Goal: Task Accomplishment & Management: Use online tool/utility

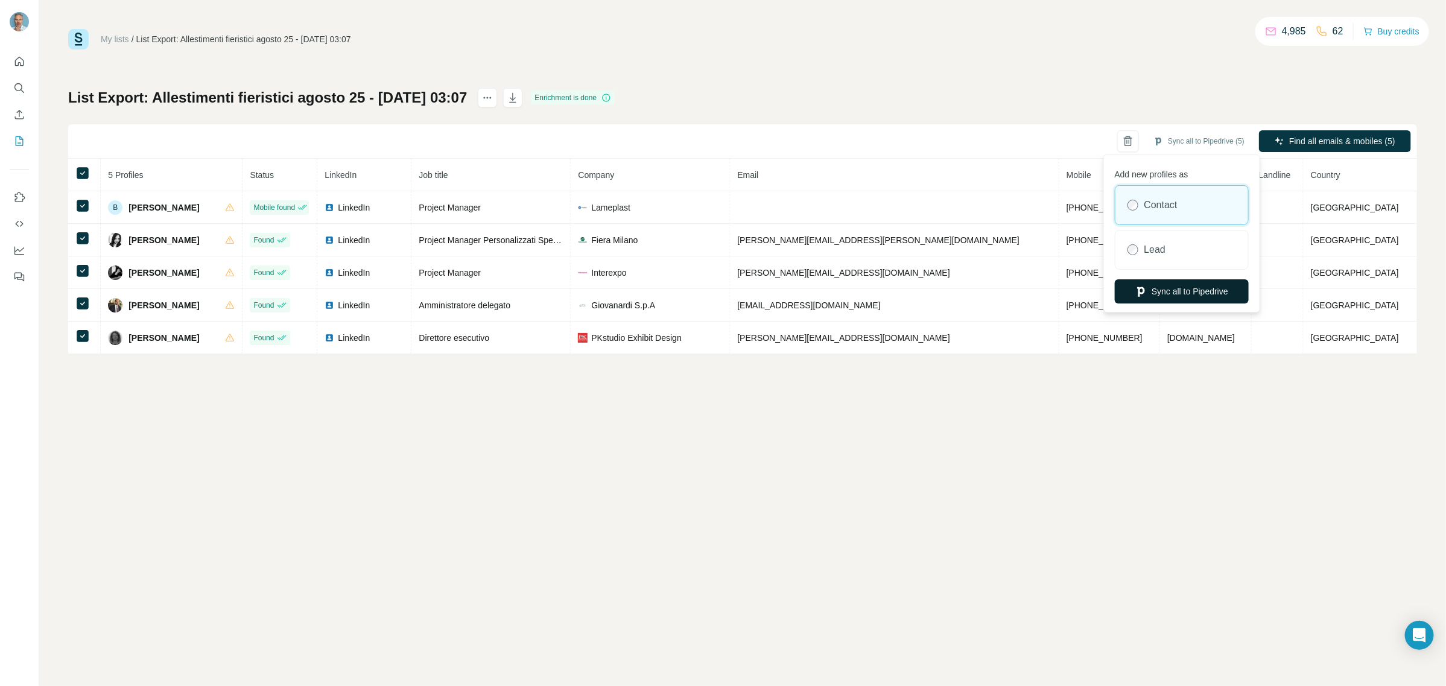
click at [1177, 290] on button "Sync all to Pipedrive" at bounding box center [1182, 291] width 134 height 24
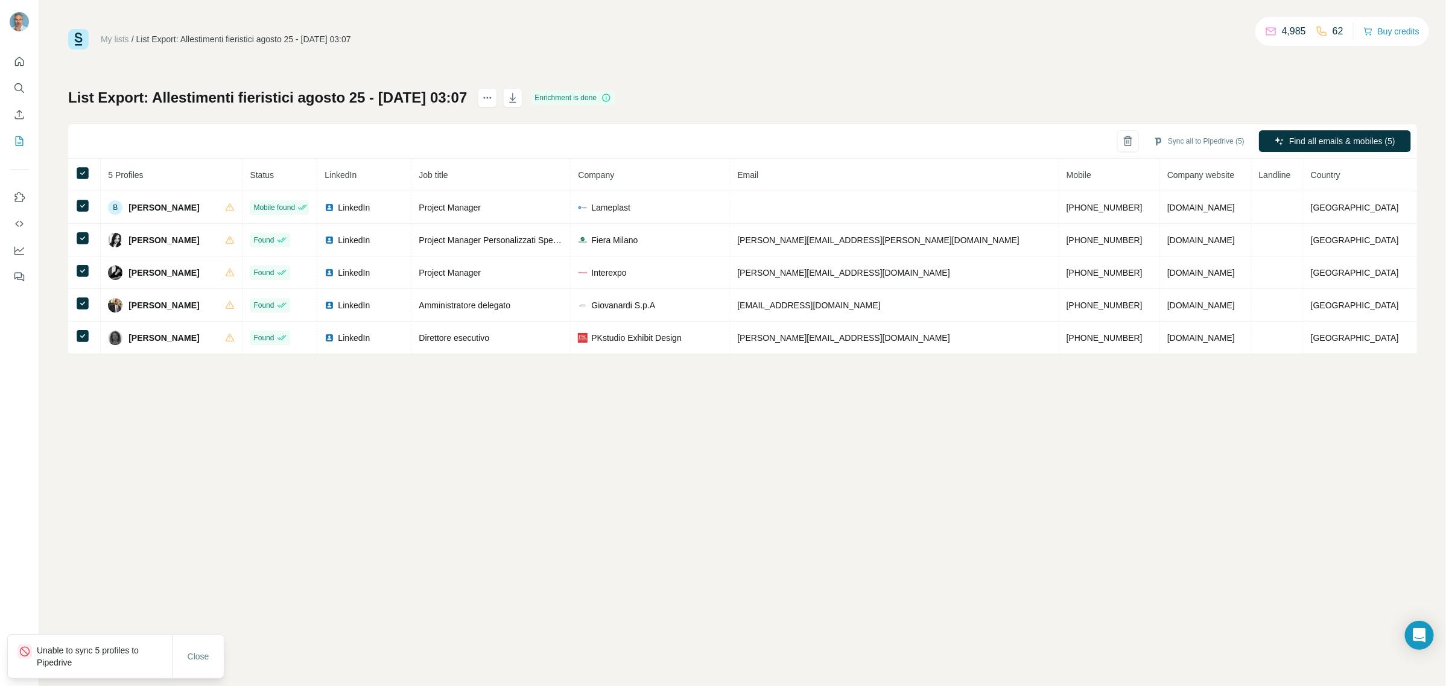
click at [45, 655] on p "Unable to sync 5 profiles to Pipedrive" at bounding box center [104, 656] width 135 height 24
click at [28, 653] on icon at bounding box center [25, 652] width 12 height 12
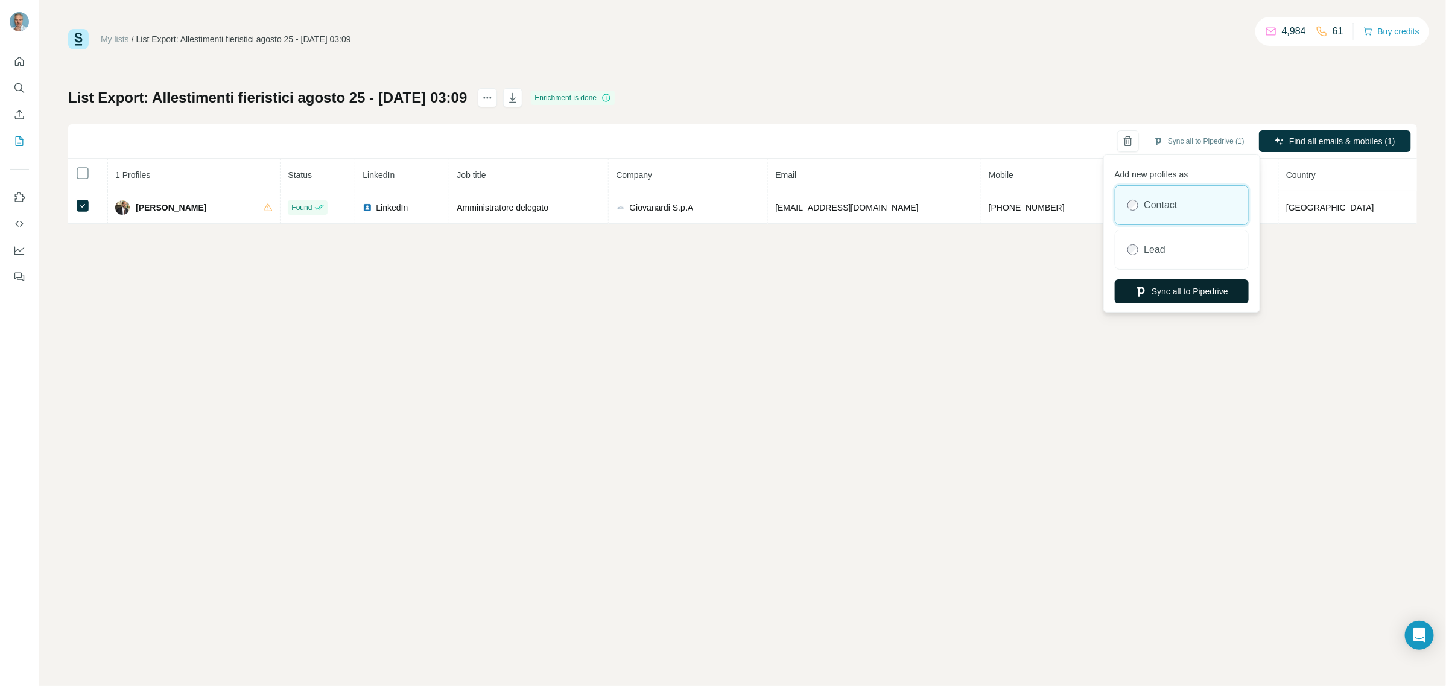
click at [1163, 293] on button "Sync all to Pipedrive" at bounding box center [1182, 291] width 134 height 24
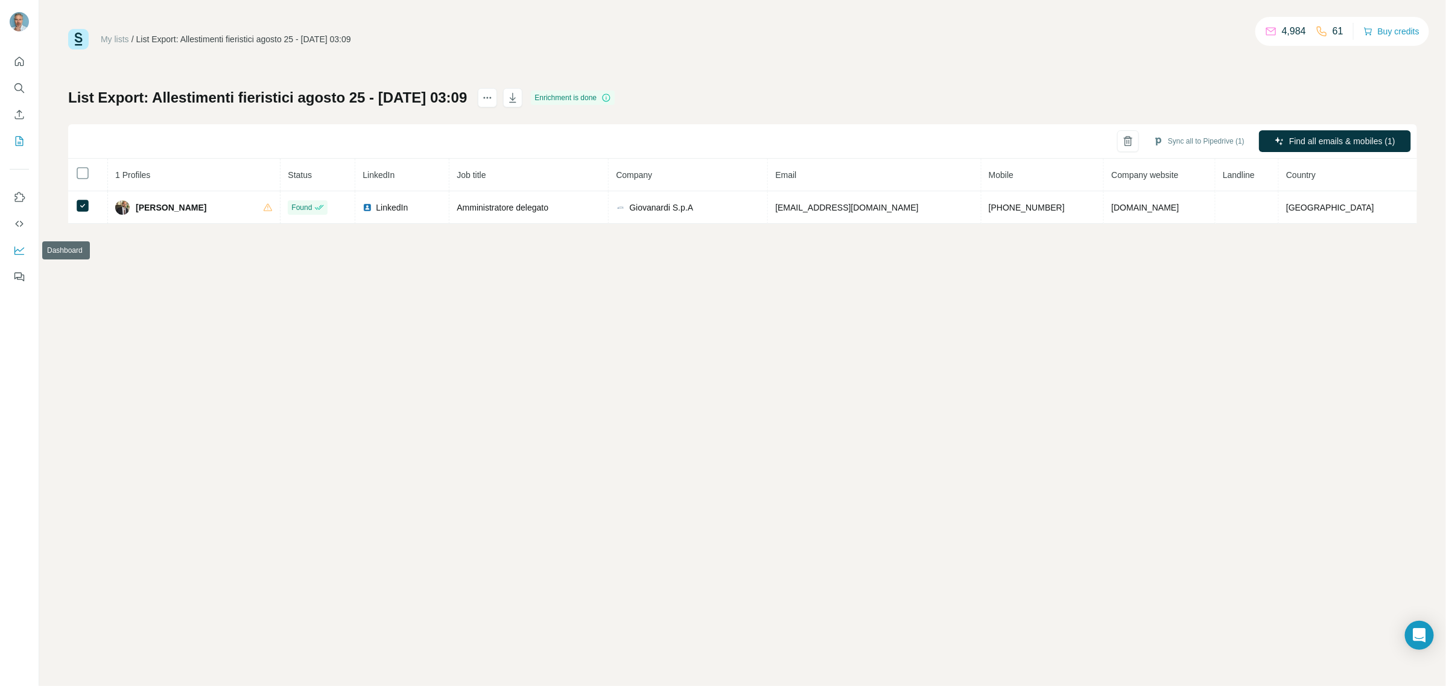
click at [16, 246] on icon "Dashboard" at bounding box center [19, 250] width 12 height 12
click at [18, 139] on icon "My lists" at bounding box center [19, 141] width 12 height 12
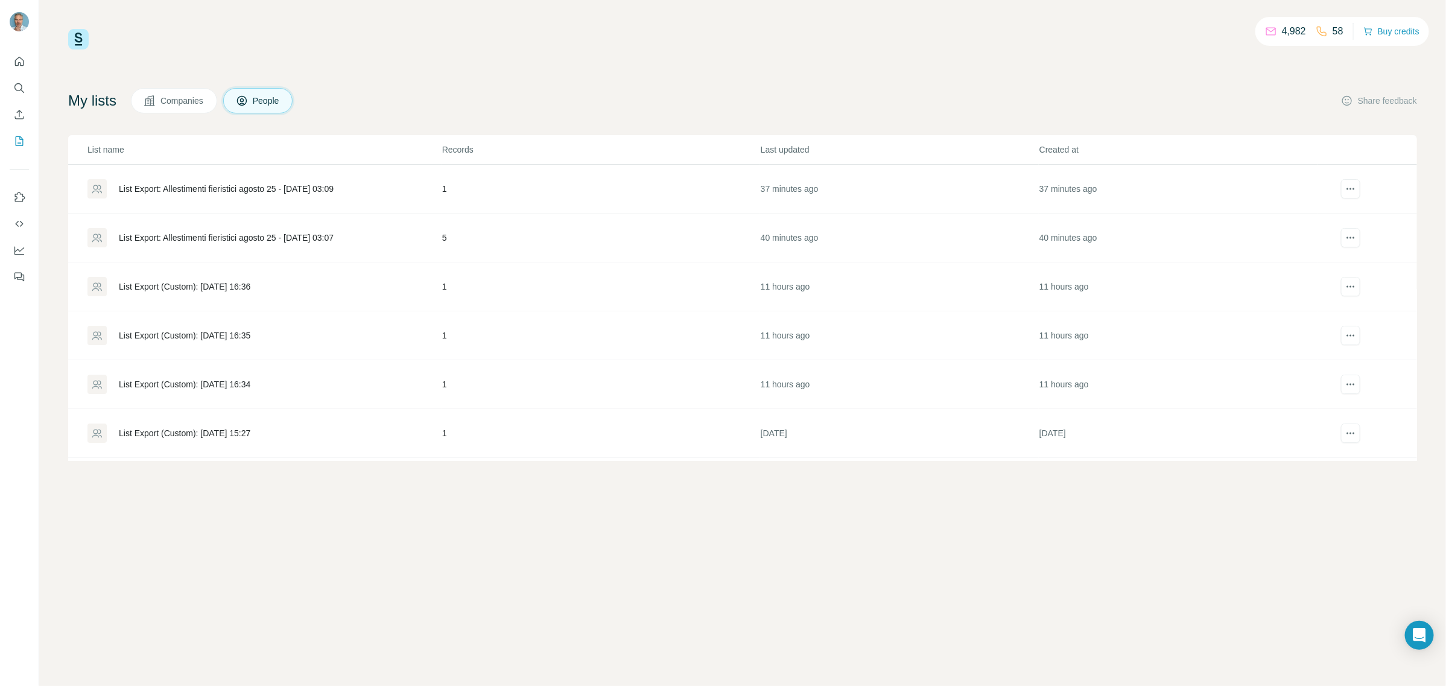
click at [177, 100] on span "Companies" at bounding box center [183, 101] width 44 height 12
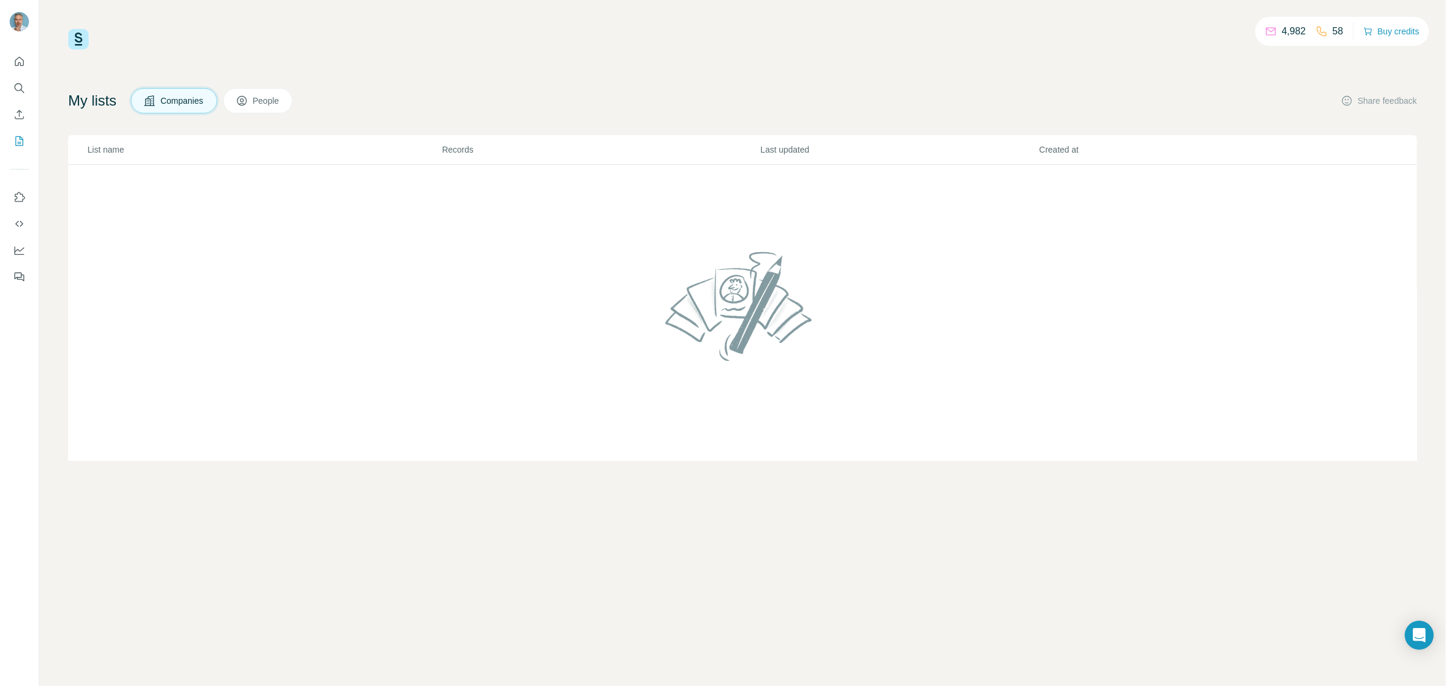
click at [245, 104] on icon at bounding box center [242, 101] width 6 height 7
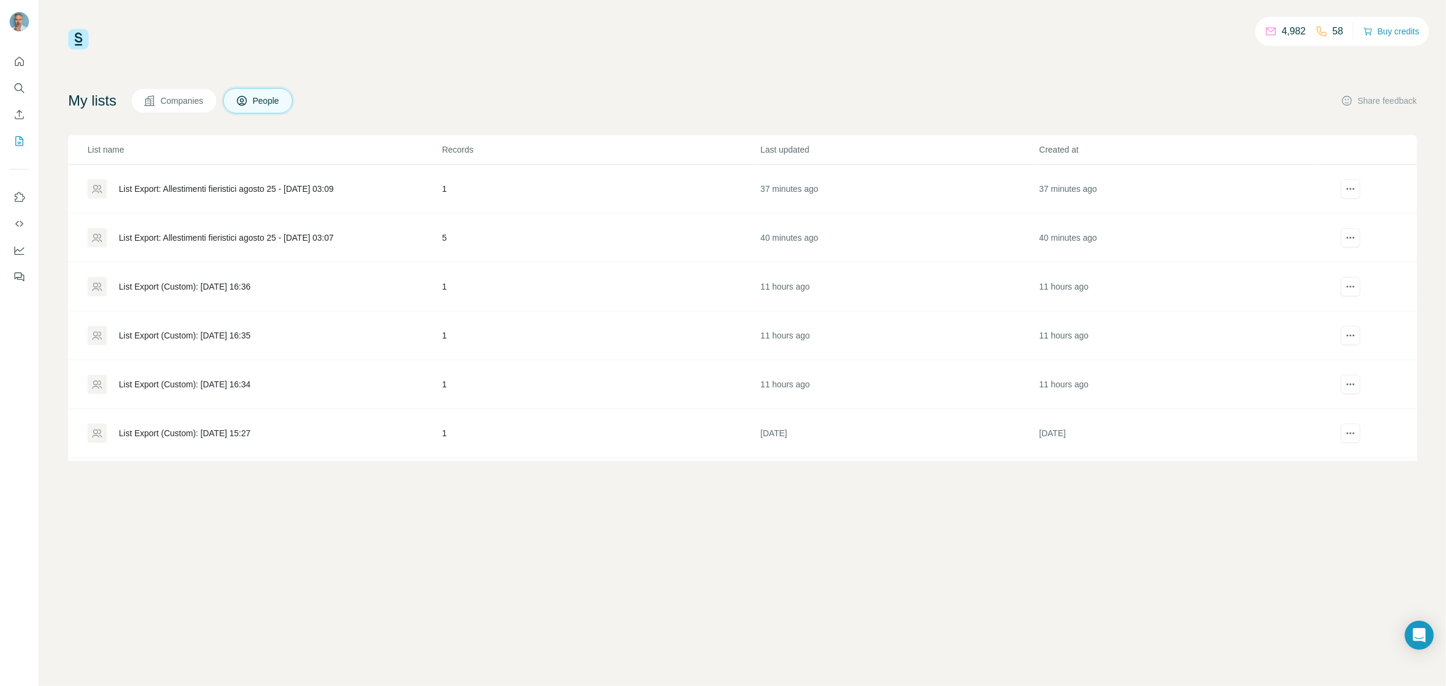
click at [180, 290] on div "List Export (Custom): [DATE] 16:36" at bounding box center [185, 287] width 132 height 12
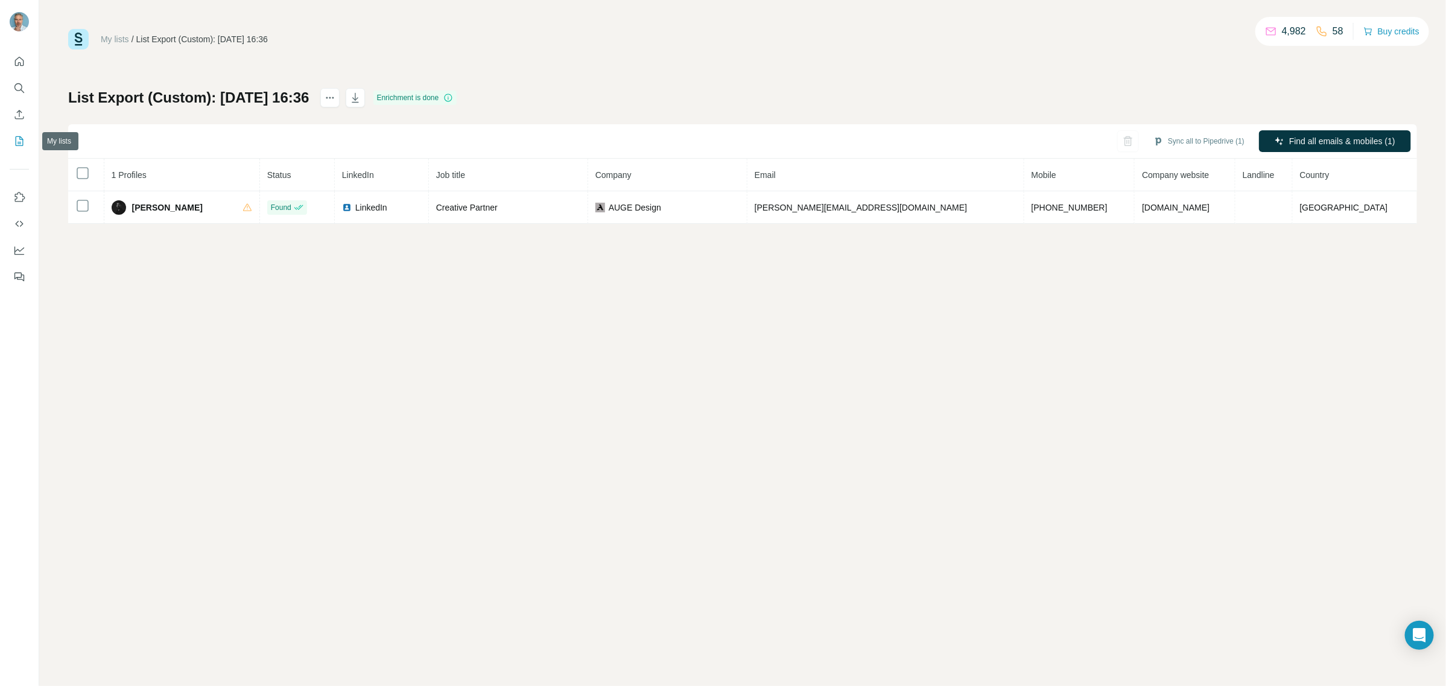
click at [12, 141] on button "My lists" at bounding box center [19, 141] width 19 height 22
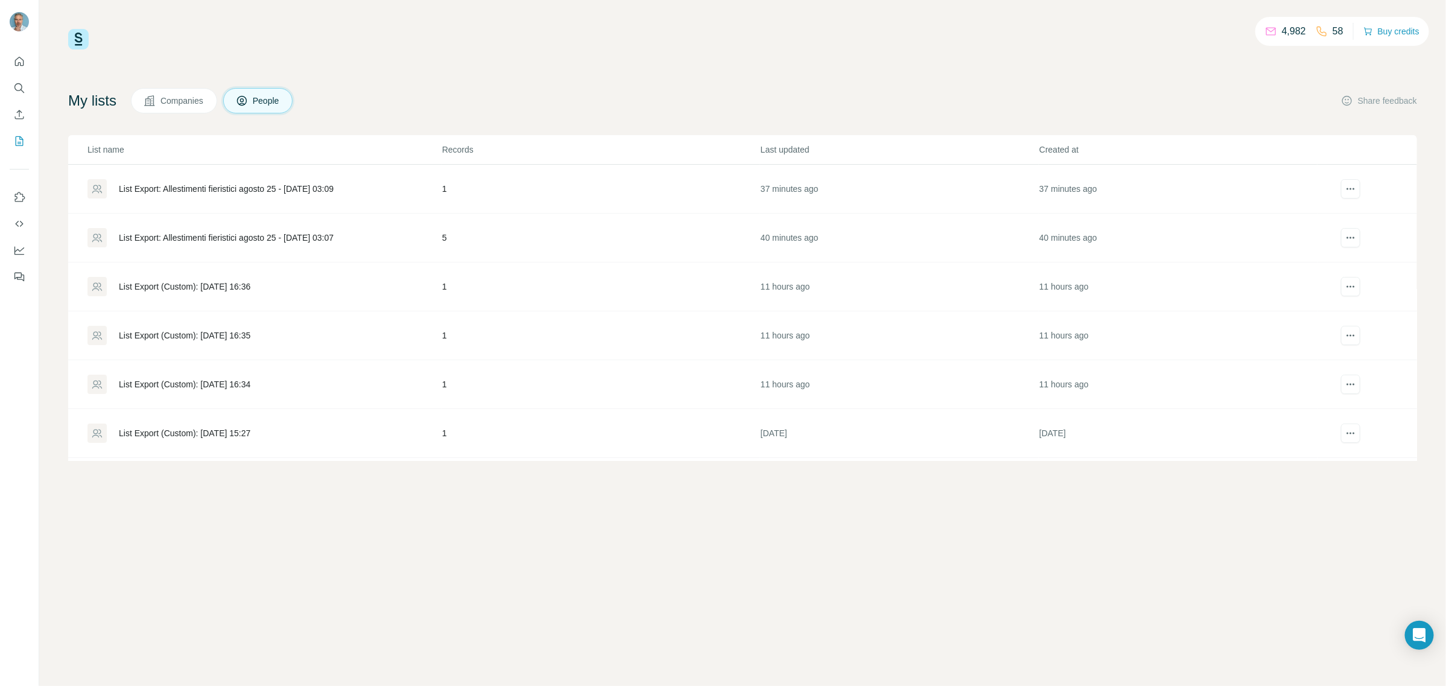
click at [212, 388] on div "List Export (Custom): [DATE] 16:34" at bounding box center [185, 384] width 132 height 12
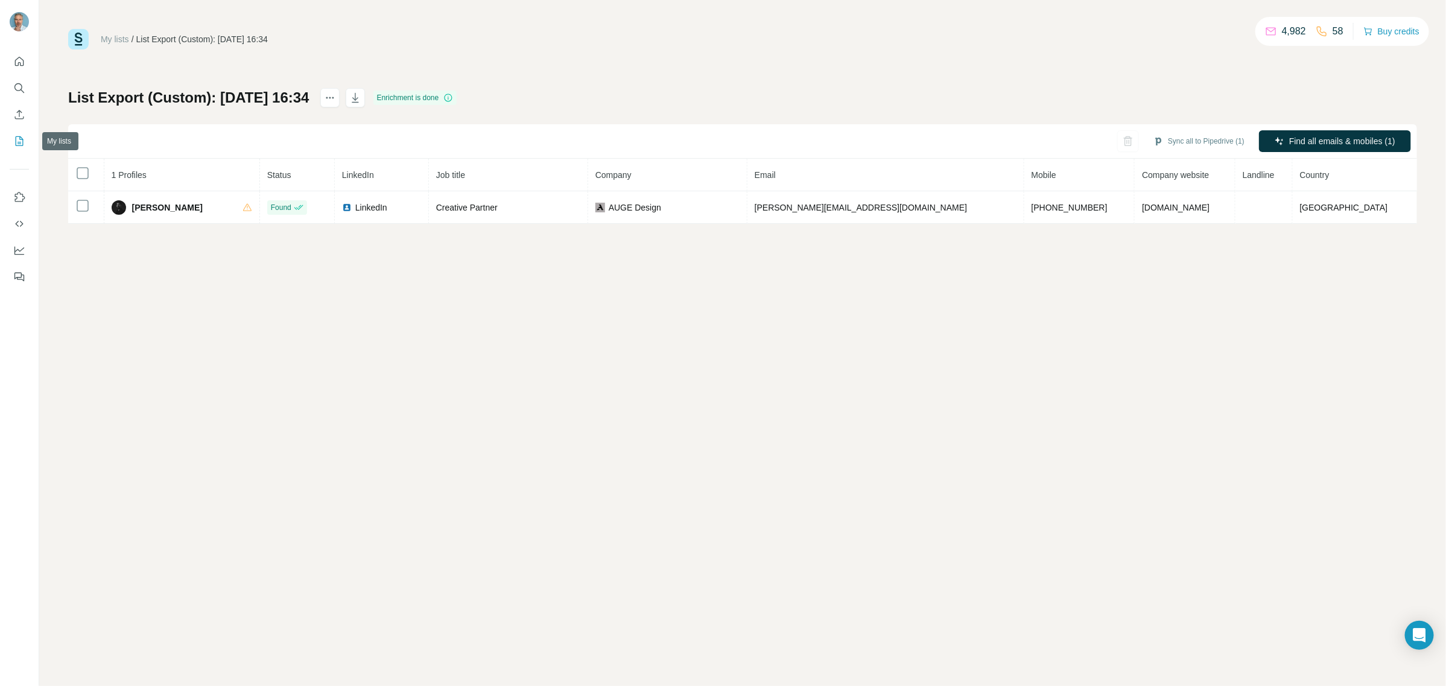
click at [13, 142] on icon "My lists" at bounding box center [19, 141] width 12 height 12
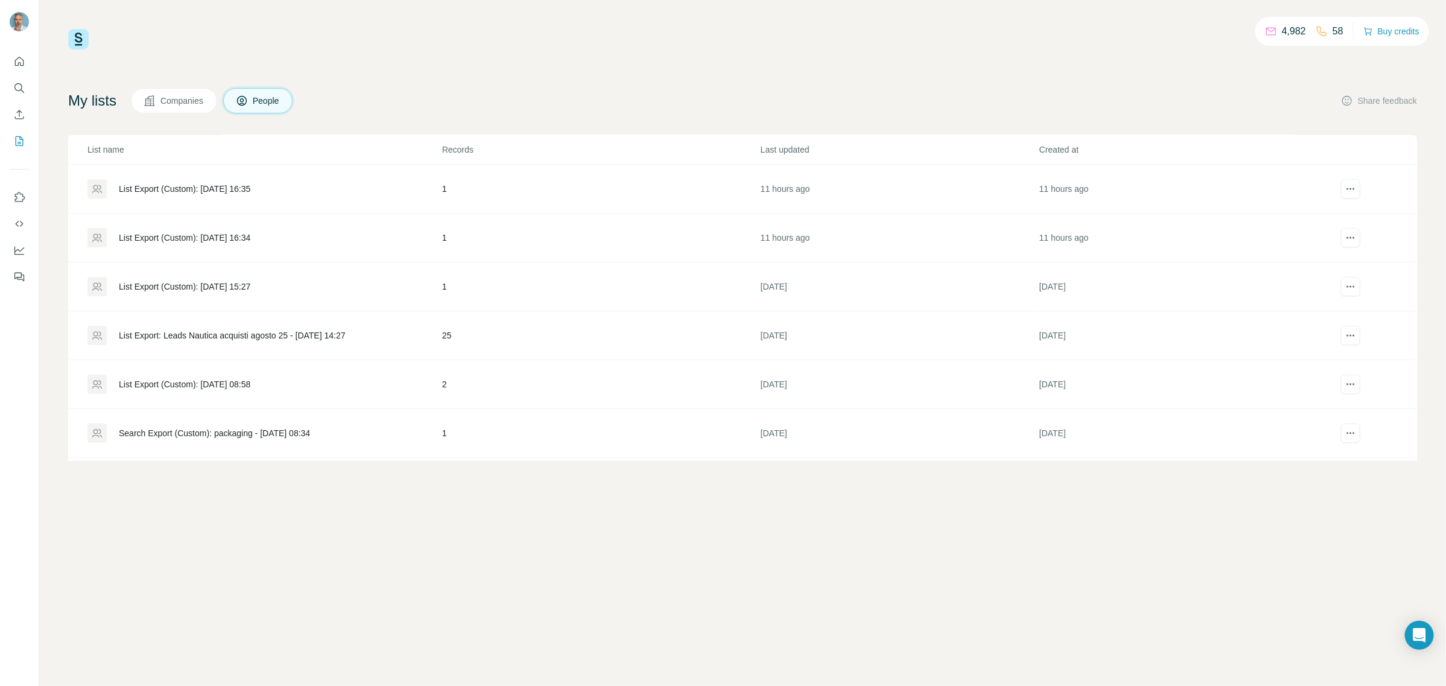
scroll to position [151, 0]
click at [250, 377] on div "List Export (Custom): [DATE] 08:58" at bounding box center [185, 380] width 132 height 12
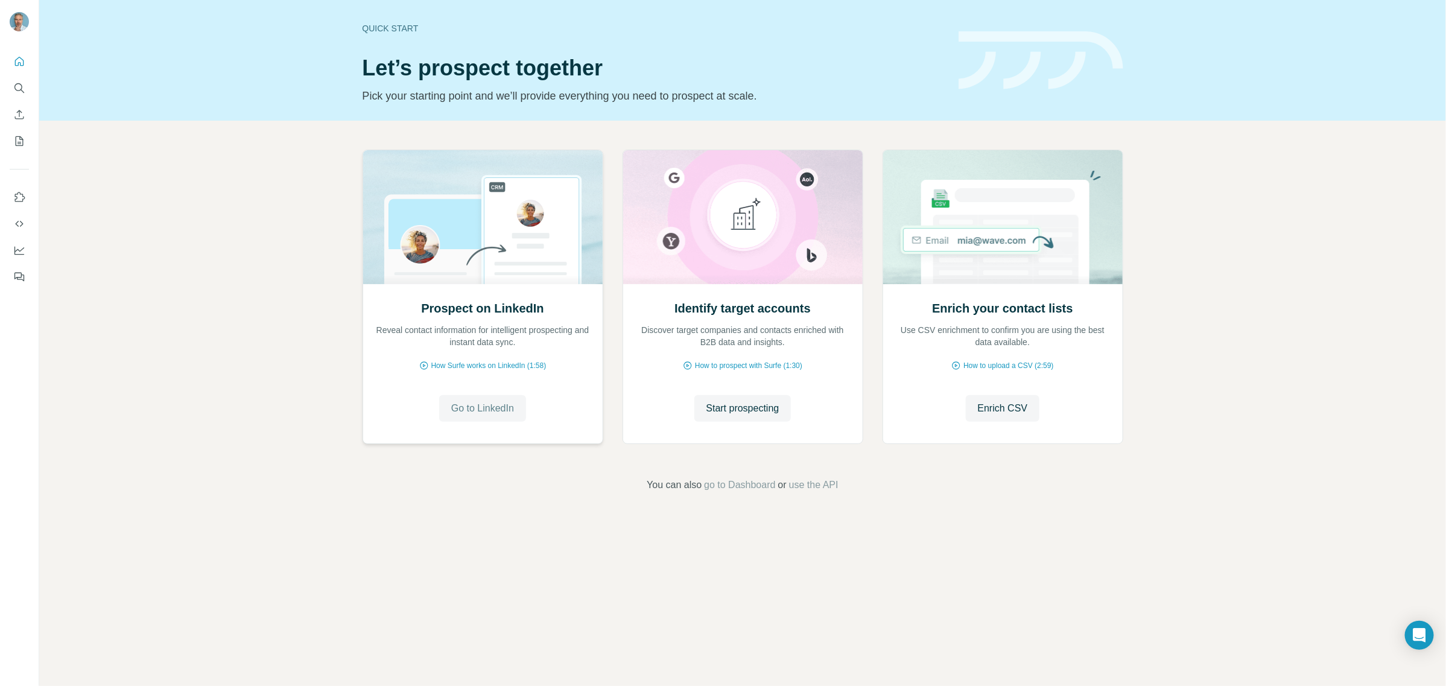
click at [471, 402] on span "Go to LinkedIn" at bounding box center [482, 408] width 63 height 14
click at [16, 140] on icon "My lists" at bounding box center [20, 141] width 8 height 10
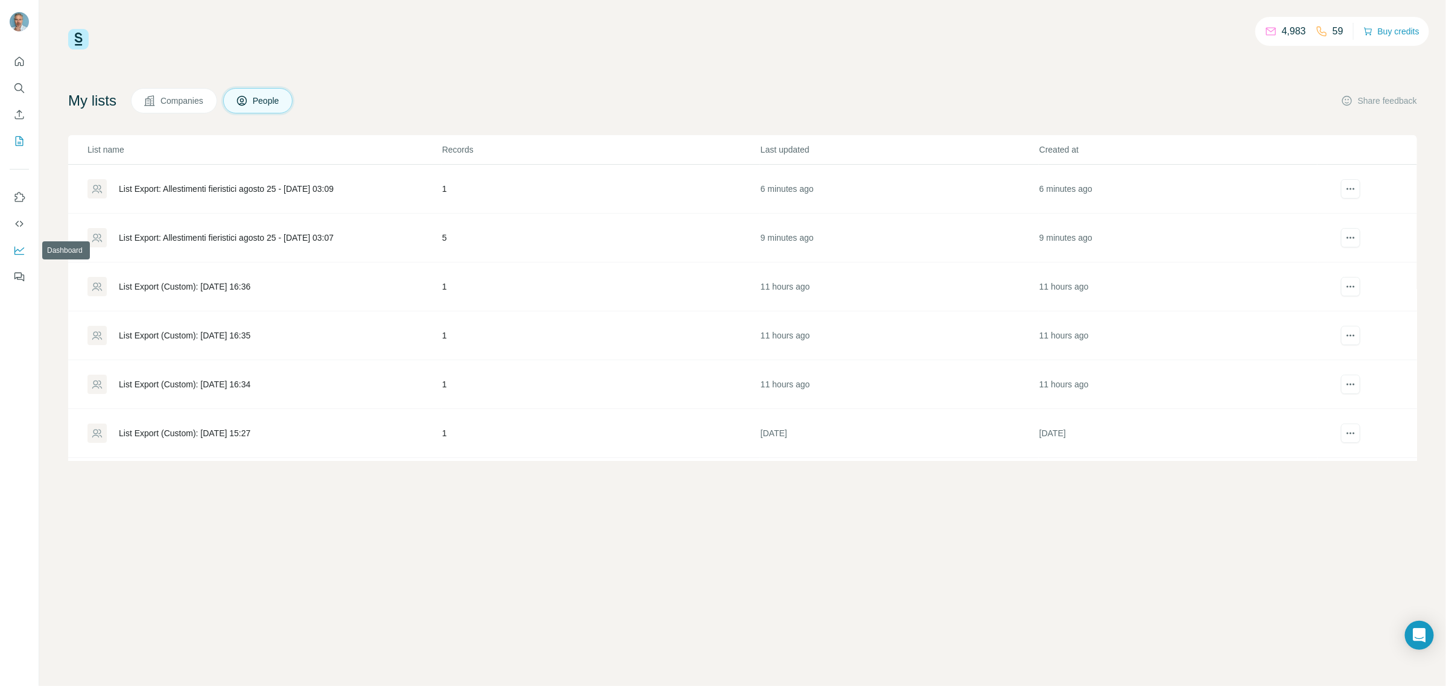
click at [19, 246] on icon "Dashboard" at bounding box center [19, 250] width 12 height 12
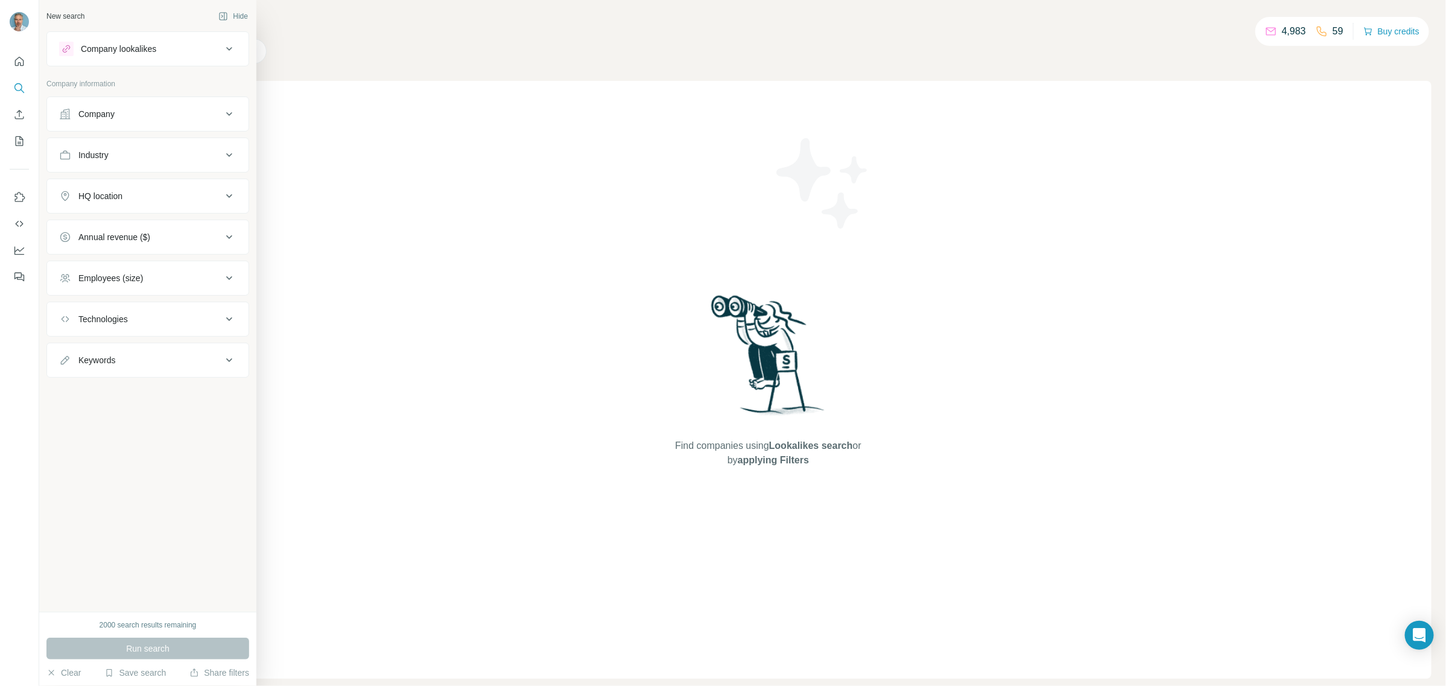
click at [215, 284] on div "Employees (size)" at bounding box center [140, 278] width 163 height 12
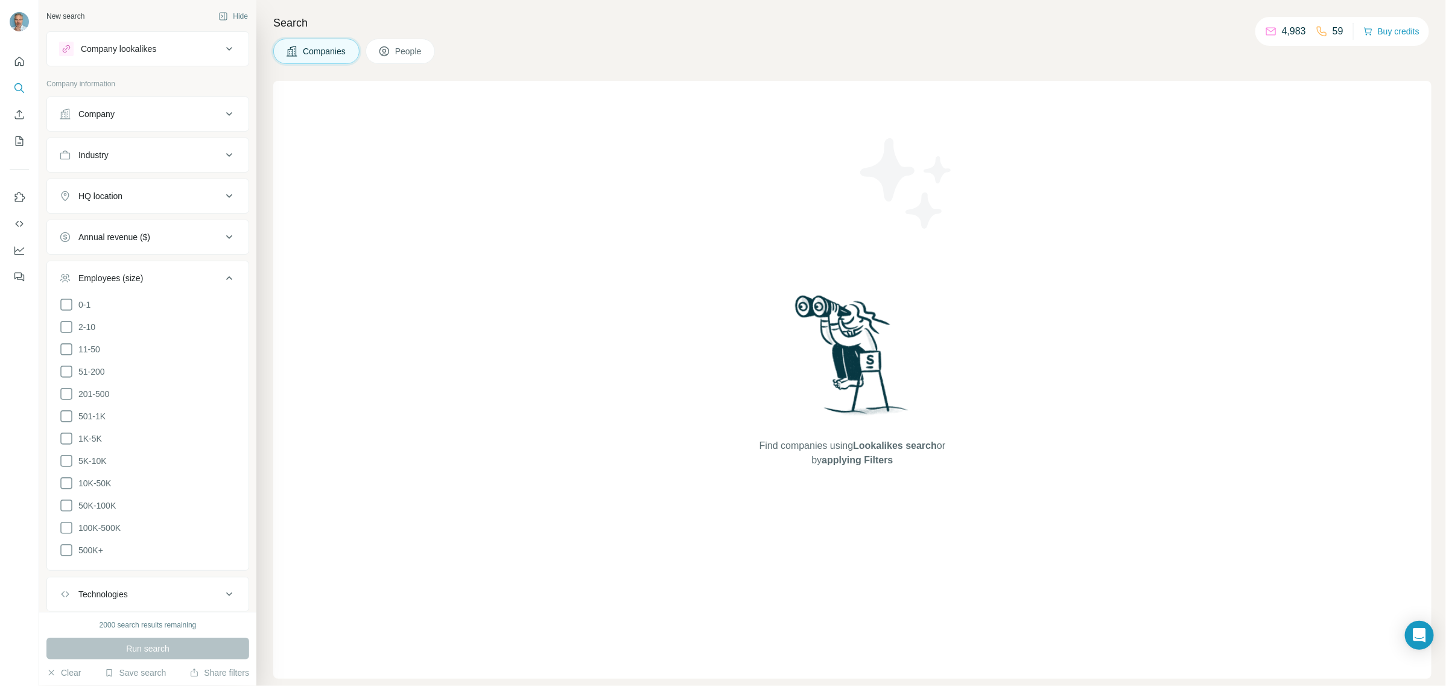
click at [222, 284] on icon at bounding box center [229, 278] width 14 height 14
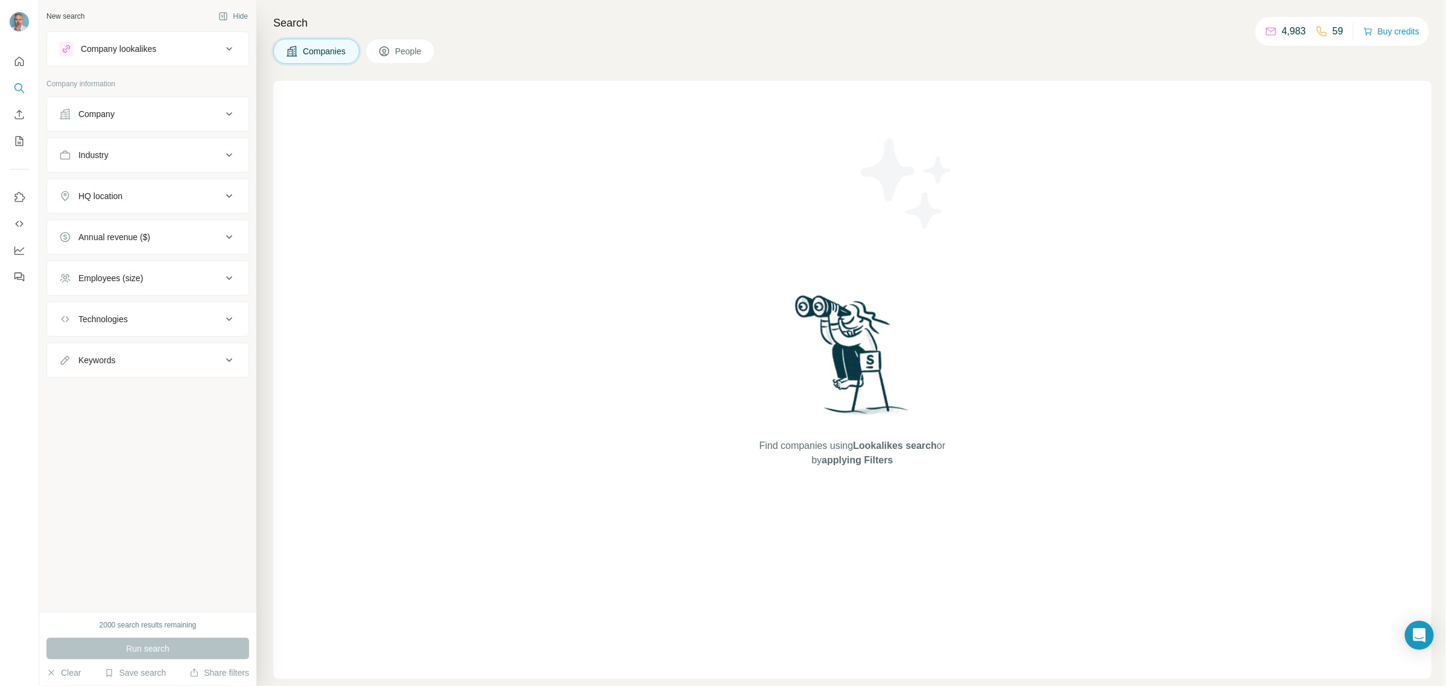
click at [223, 323] on icon at bounding box center [229, 319] width 14 height 14
click at [188, 398] on div "Keywords" at bounding box center [140, 396] width 163 height 12
click at [22, 223] on icon "Use Surfe API" at bounding box center [19, 224] width 8 height 6
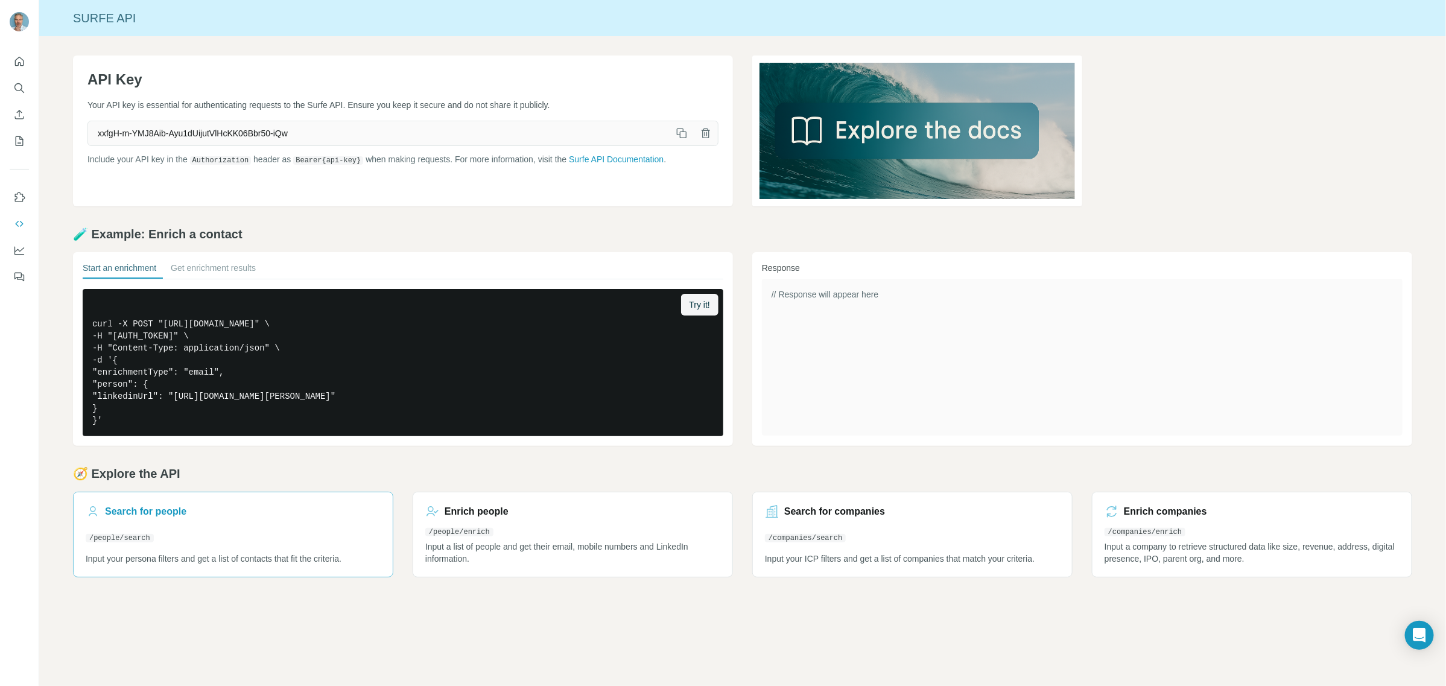
click at [148, 513] on h3 "Search for people" at bounding box center [145, 511] width 81 height 14
click at [1146, 515] on h3 "Enrich companies" at bounding box center [1165, 511] width 83 height 14
click at [23, 195] on icon "Use Surfe on LinkedIn" at bounding box center [19, 197] width 12 height 12
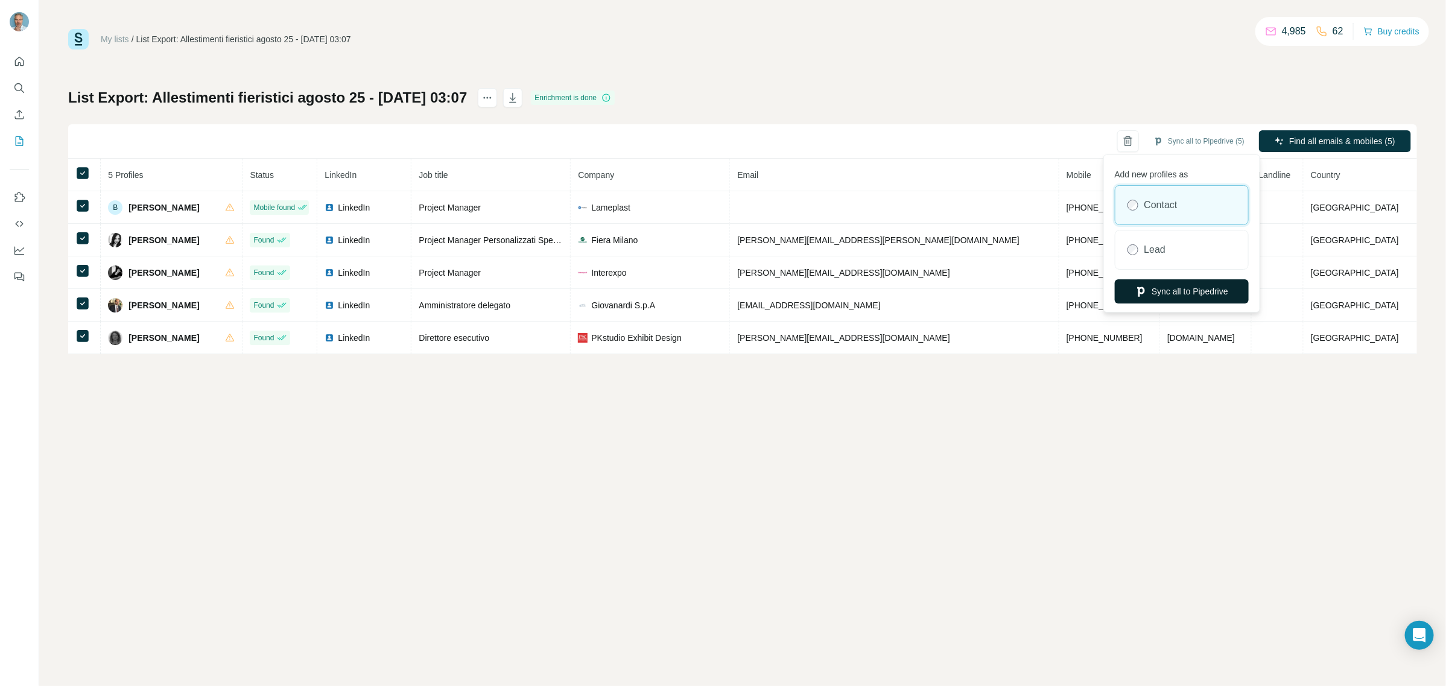
click at [1187, 294] on button "Sync all to Pipedrive" at bounding box center [1182, 291] width 134 height 24
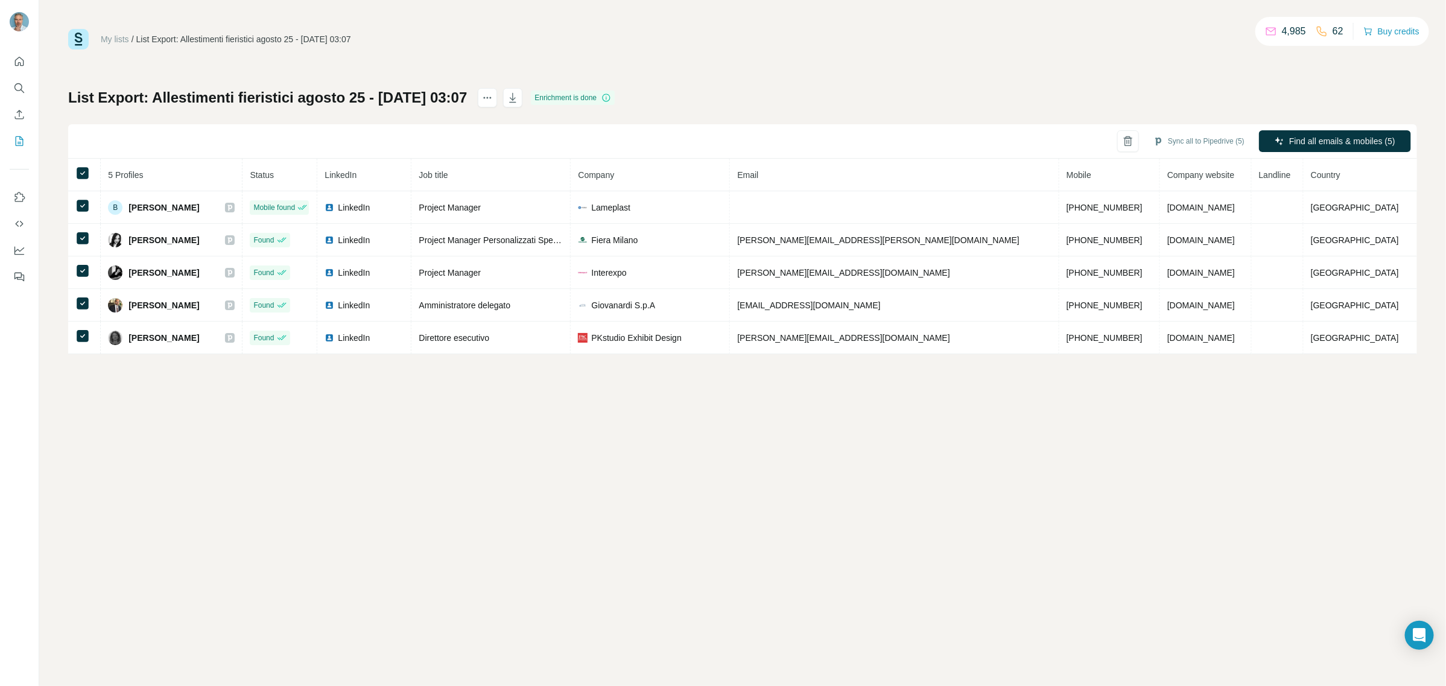
click at [172, 390] on div "My lists / List Export: Allestimenti fieristici agosto 25 - 15/08/2025 03:07 4,…" at bounding box center [742, 343] width 1407 height 686
click at [18, 136] on icon "My lists" at bounding box center [20, 141] width 8 height 10
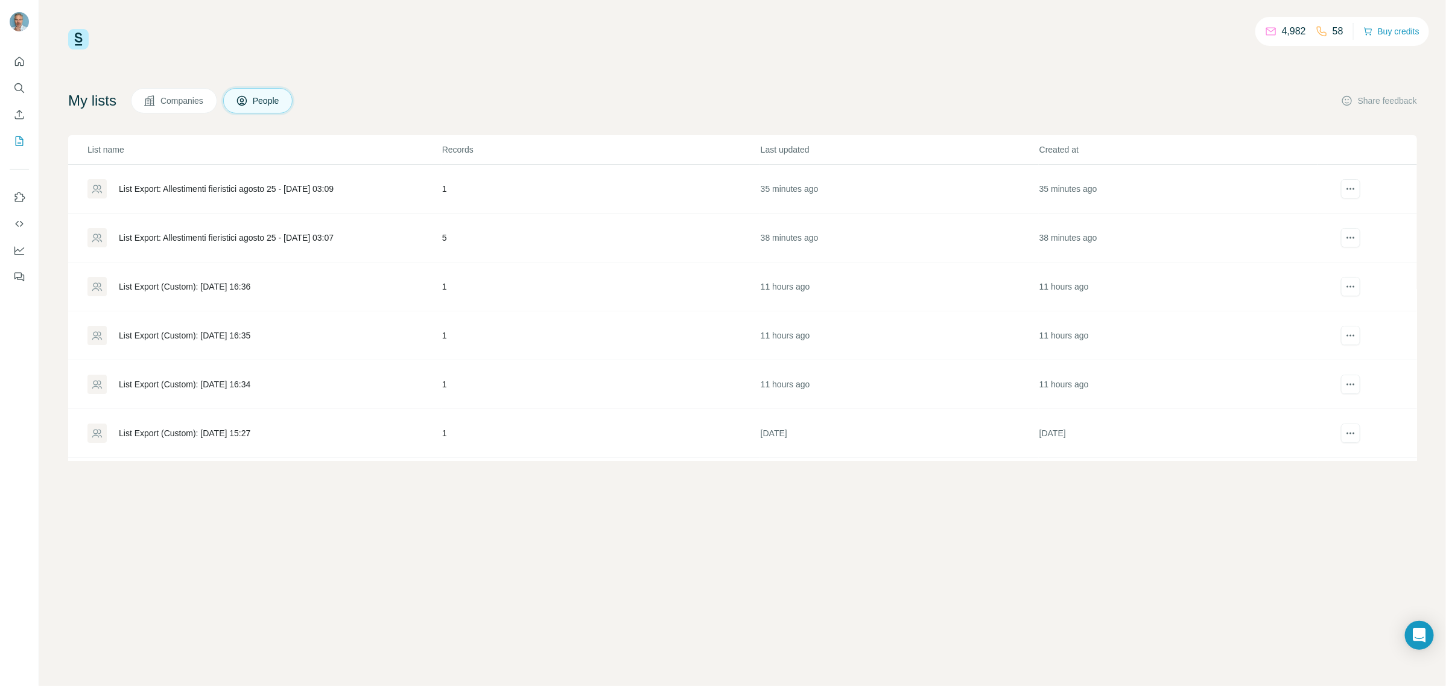
click at [163, 188] on div "List Export: Allestimenti fieristici agosto 25 - [DATE] 03:09" at bounding box center [226, 189] width 215 height 12
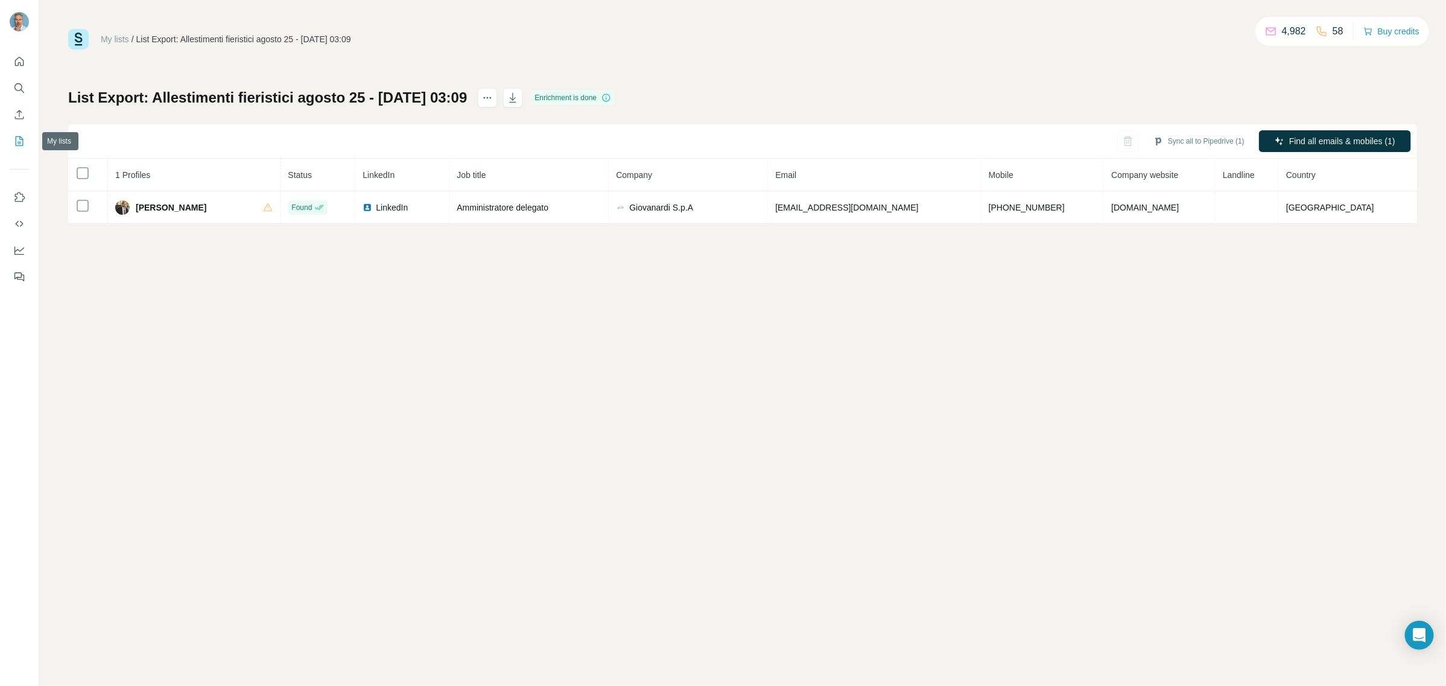
click at [17, 138] on icon "My lists" at bounding box center [19, 141] width 12 height 12
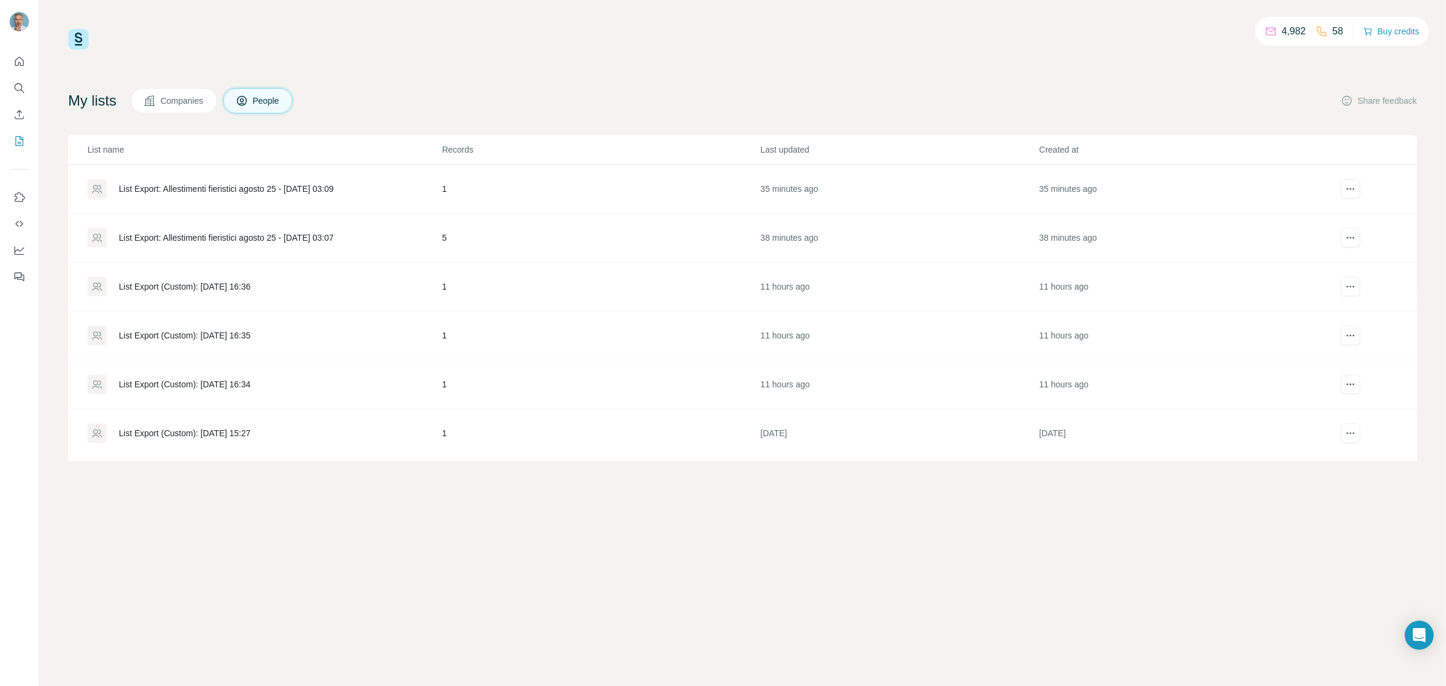
click at [162, 287] on div "List Export (Custom): [DATE] 16:36" at bounding box center [185, 287] width 132 height 12
click at [176, 235] on div "List Export: Allestimenti fieristici agosto 25 - [DATE] 03:07" at bounding box center [226, 238] width 215 height 12
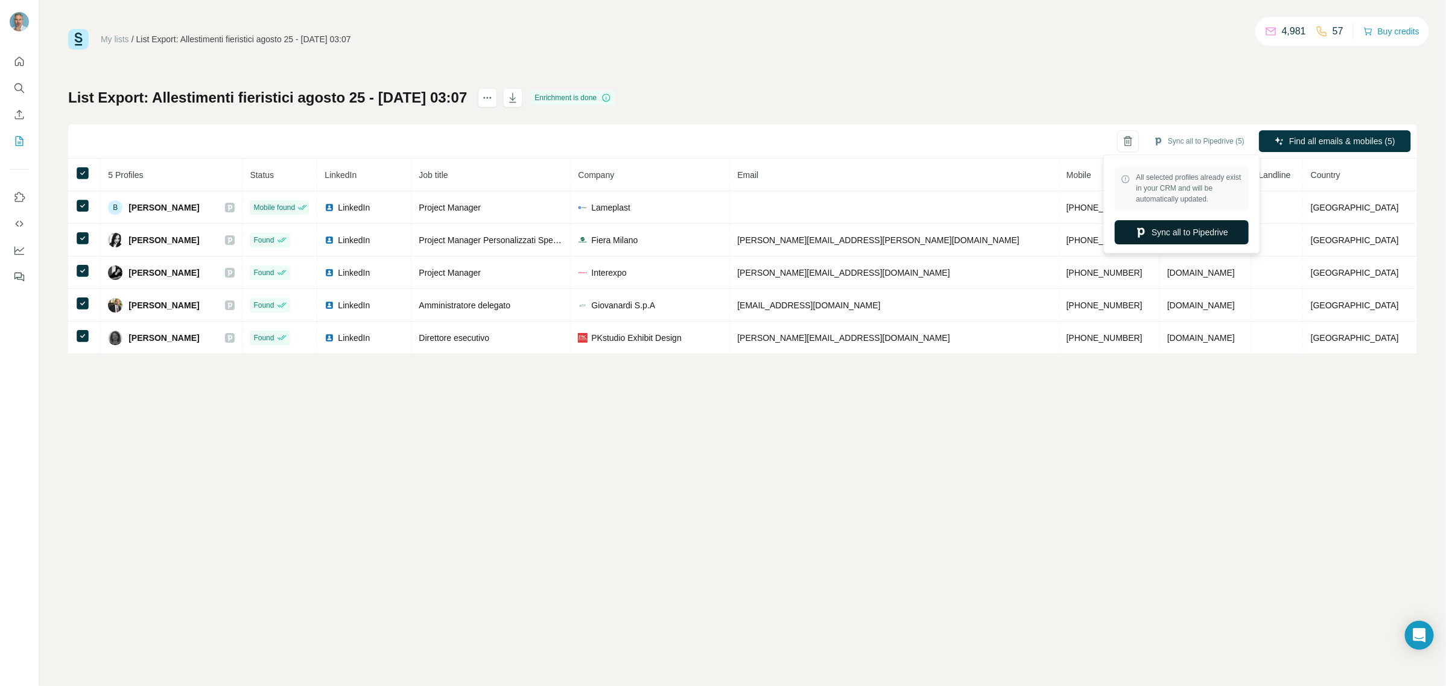
click at [1178, 230] on button "Sync all to Pipedrive" at bounding box center [1182, 232] width 134 height 24
click at [1186, 234] on button "Sync to Pipedrive" at bounding box center [1182, 232] width 134 height 24
click at [1201, 233] on button "Sync to Pipedrive" at bounding box center [1182, 232] width 134 height 24
click at [1203, 221] on button "Sync to Pipedrive" at bounding box center [1182, 232] width 134 height 24
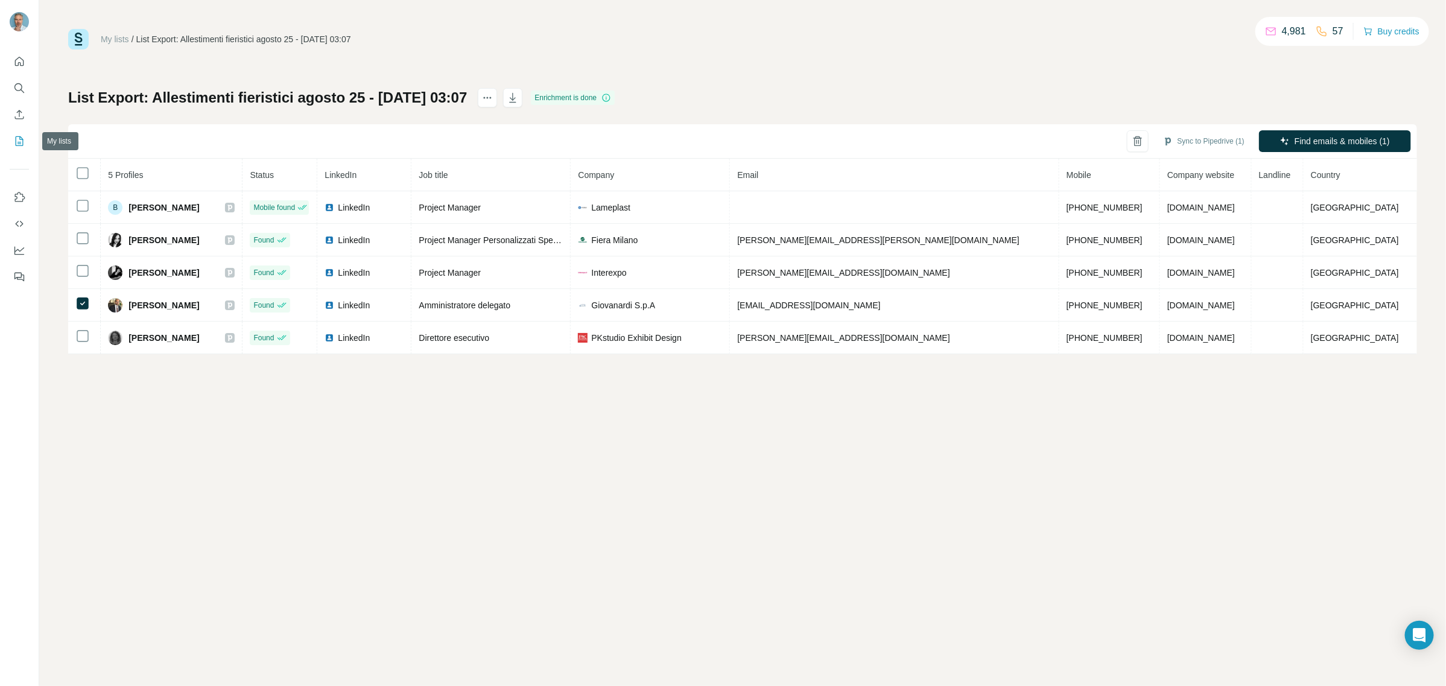
click at [16, 142] on icon "My lists" at bounding box center [19, 141] width 12 height 12
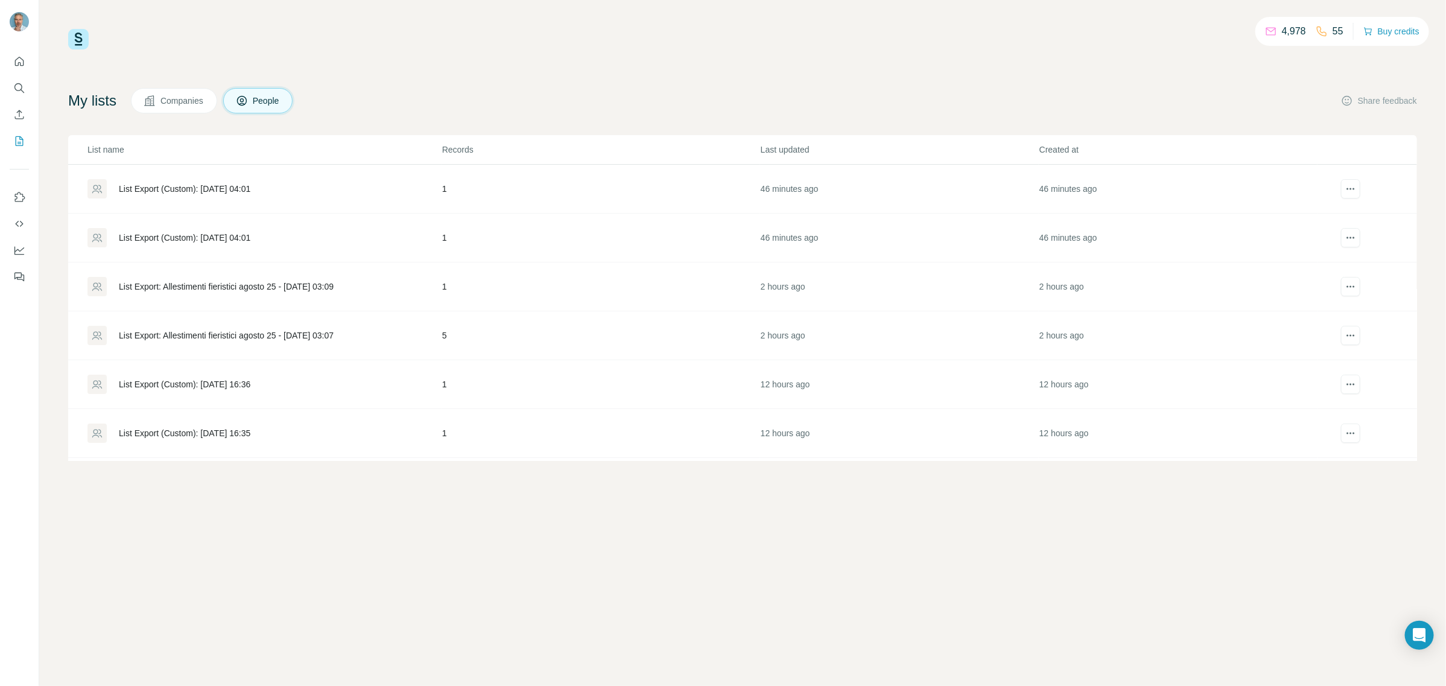
click at [193, 103] on span "Companies" at bounding box center [183, 101] width 44 height 12
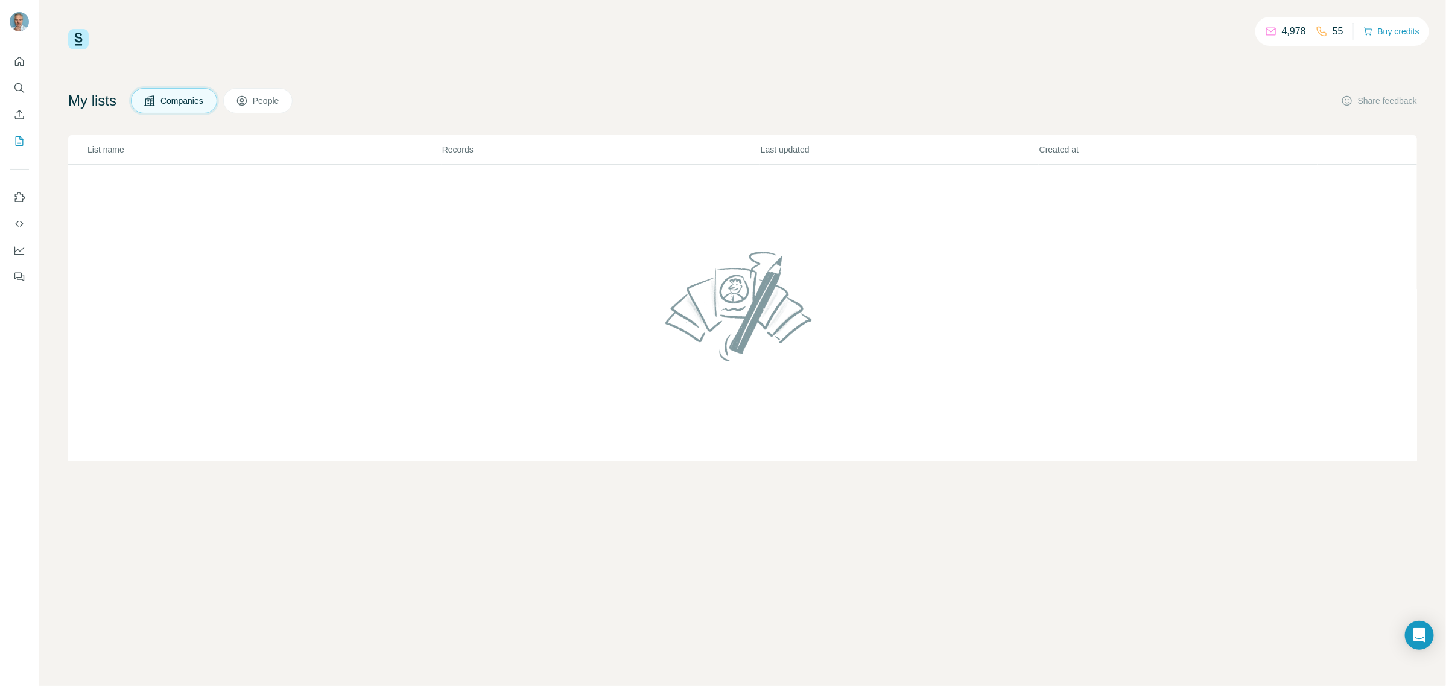
click at [245, 100] on icon at bounding box center [242, 101] width 6 height 7
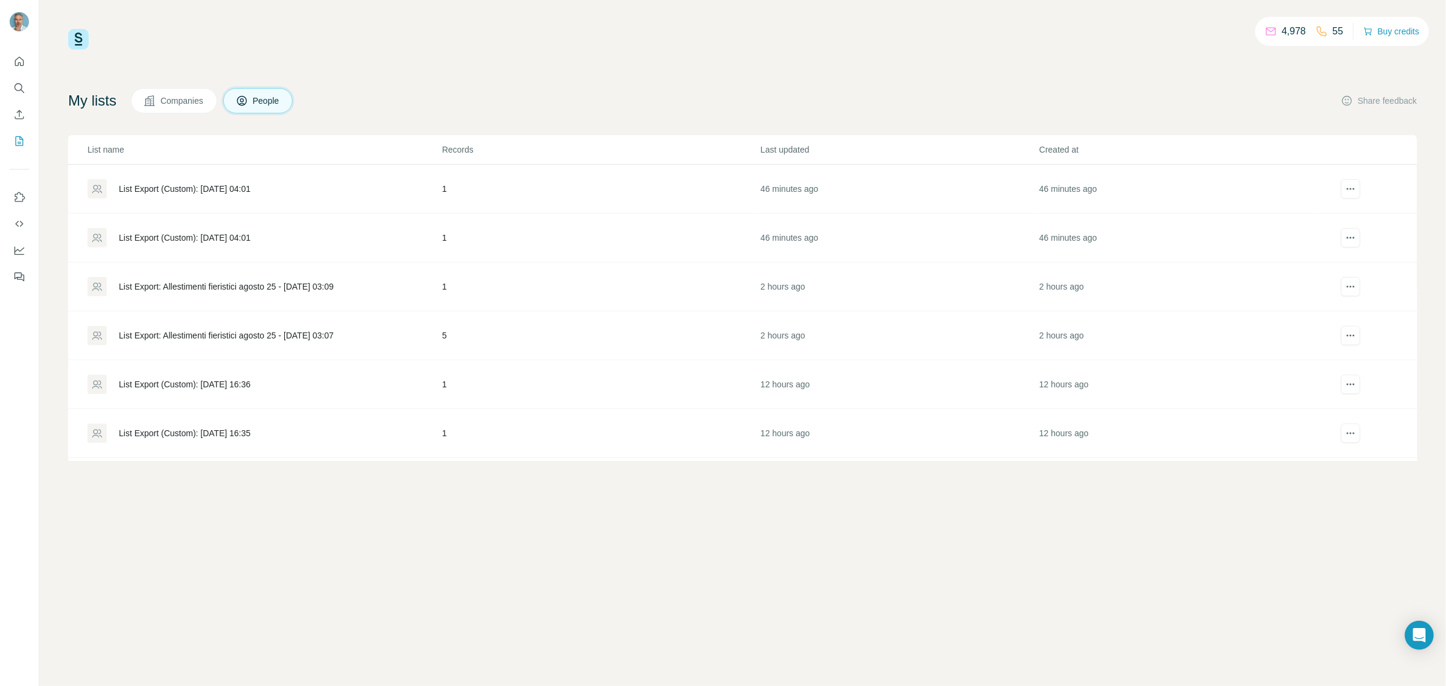
click at [227, 285] on div "List Export: Allestimenti fieristici agosto 25 - [DATE] 03:09" at bounding box center [226, 287] width 215 height 12
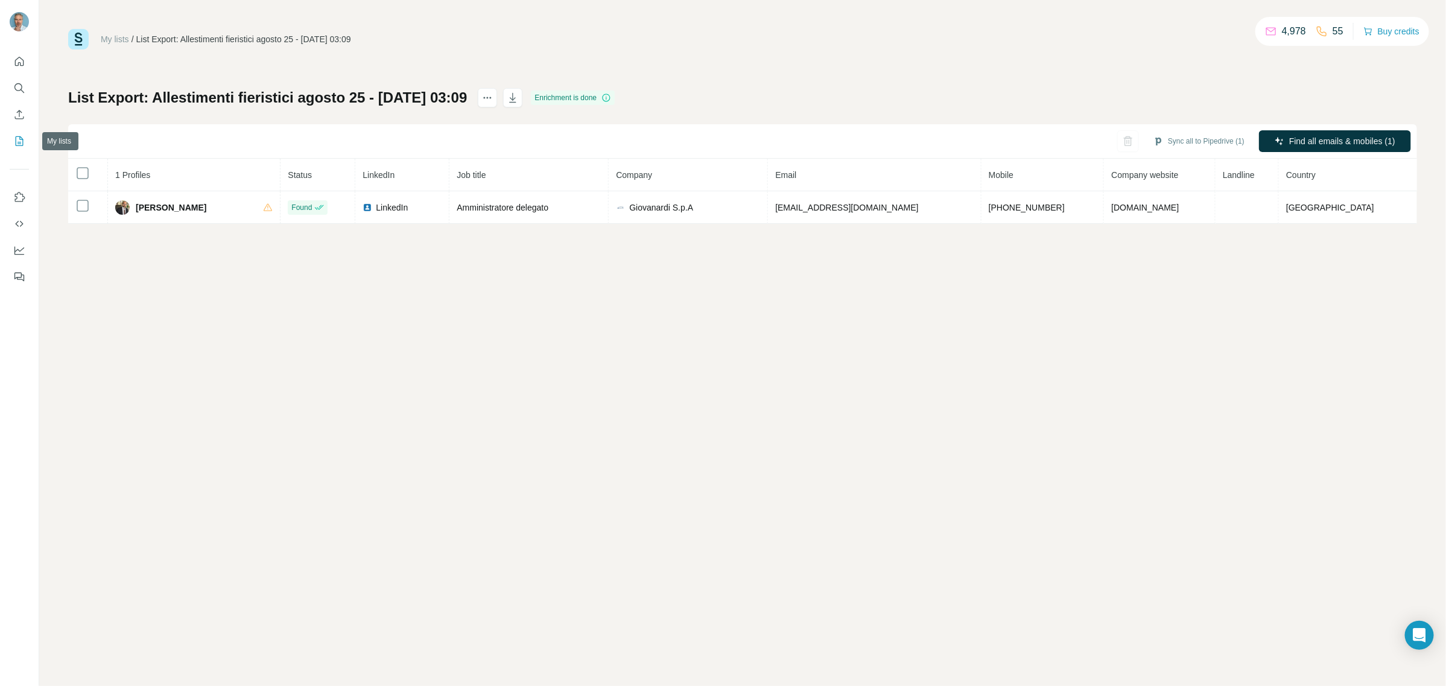
click at [19, 146] on icon "My lists" at bounding box center [19, 141] width 12 height 12
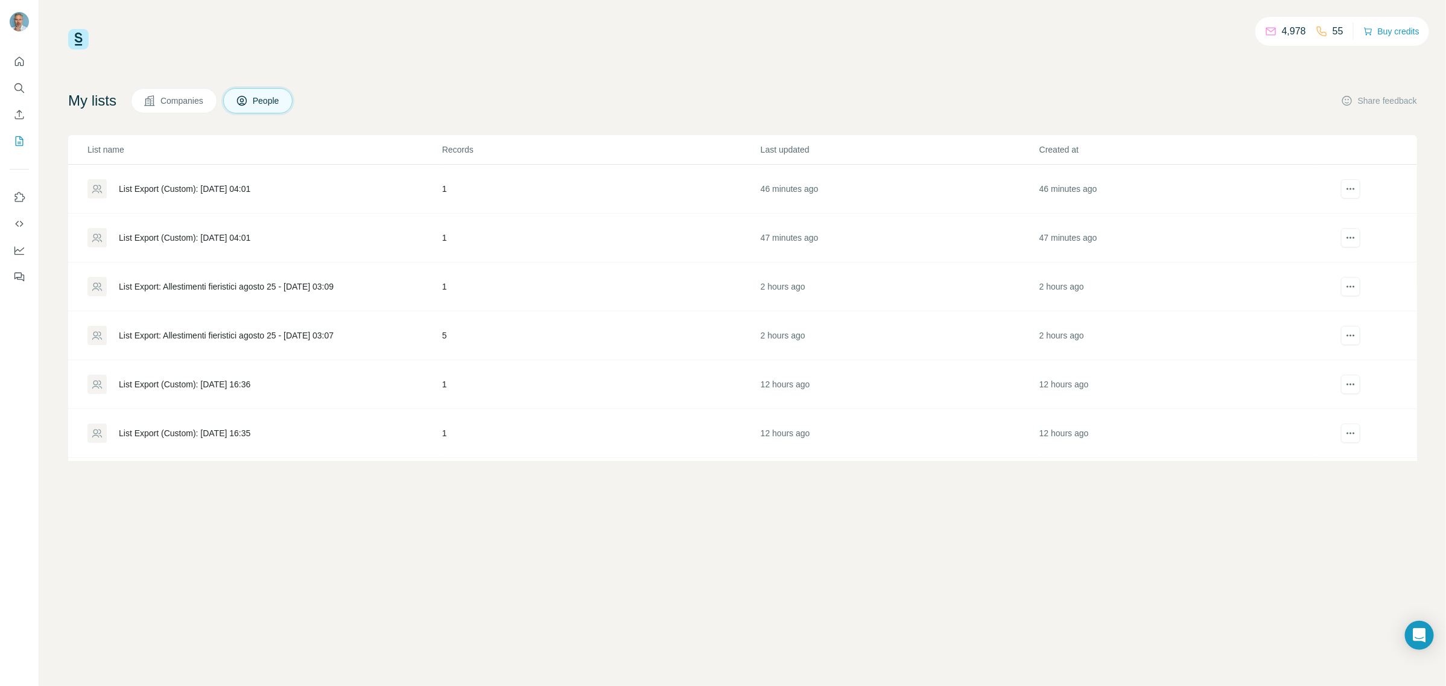
click at [177, 338] on div "List Export: Allestimenti fieristici agosto 25 - [DATE] 03:07" at bounding box center [226, 335] width 215 height 12
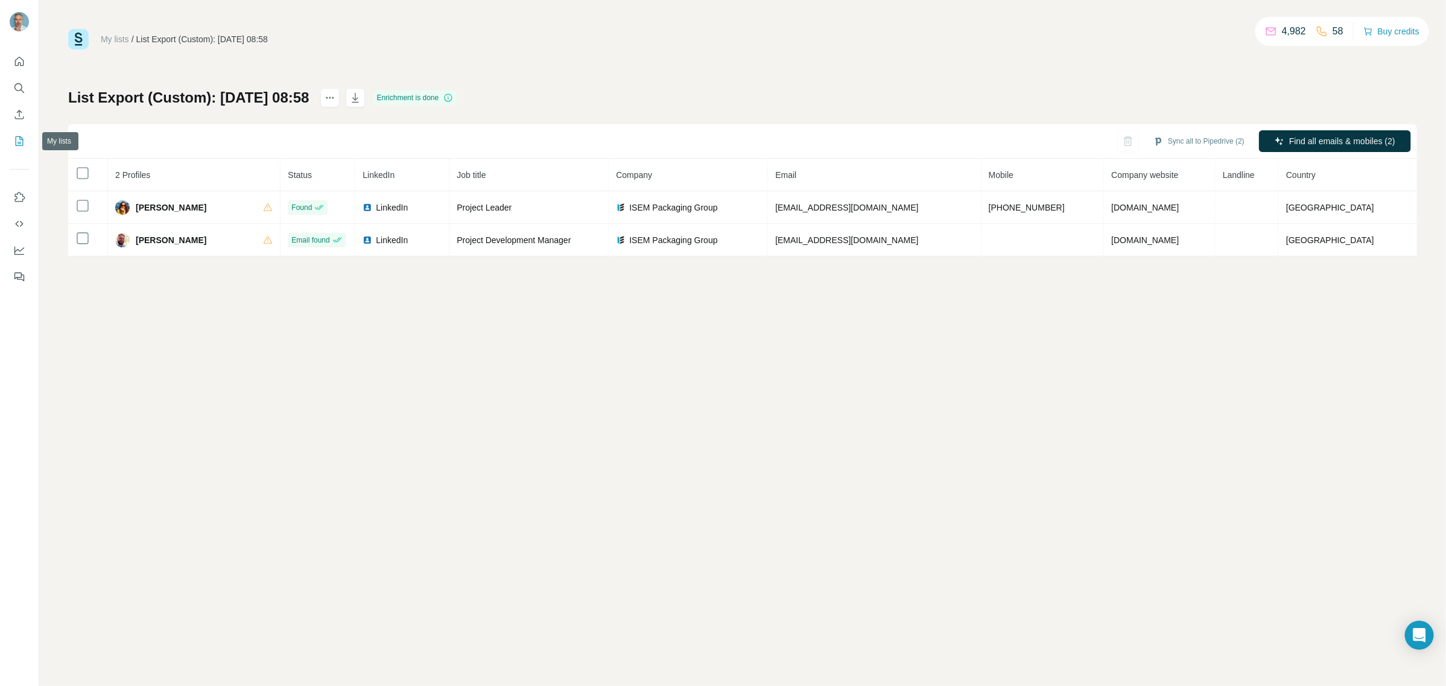
click at [23, 143] on icon "My lists" at bounding box center [19, 141] width 12 height 12
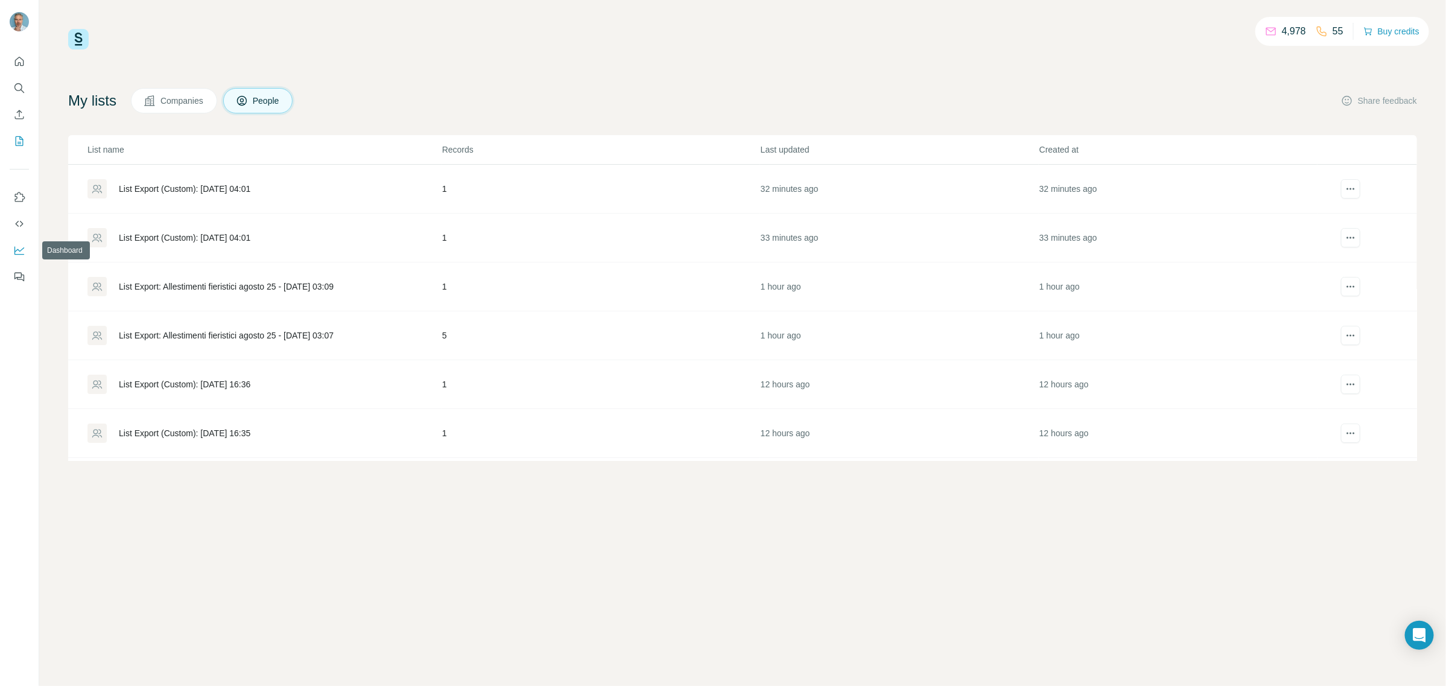
click at [20, 253] on icon "Dashboard" at bounding box center [19, 250] width 12 height 12
